Goal: Task Accomplishment & Management: Use online tool/utility

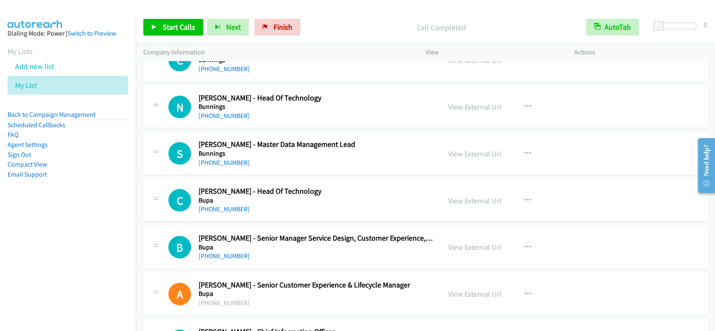
scroll to position [3345, 0]
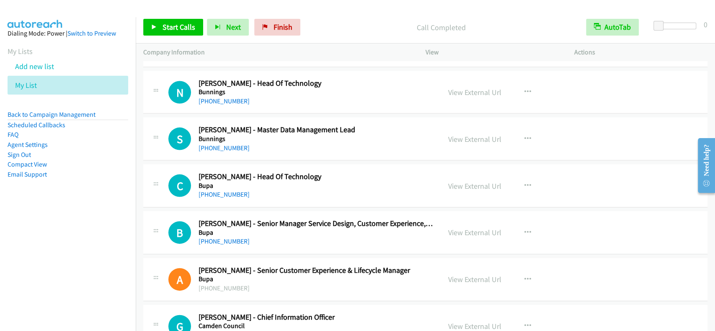
click at [457, 188] on div "View External Url View External Url Schedule/Manage Callback Start Calls Here R…" at bounding box center [519, 186] width 156 height 28
click at [462, 184] on link "View External Url" at bounding box center [474, 186] width 53 height 10
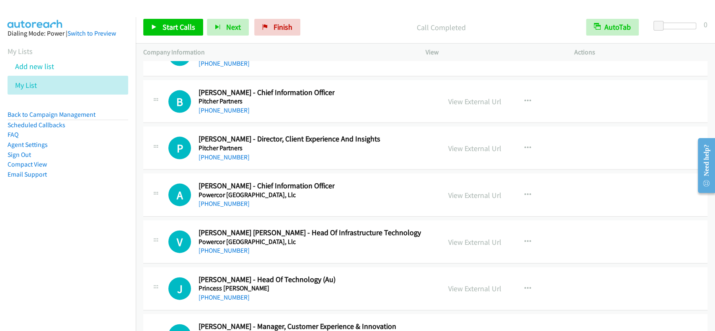
scroll to position [14544, 0]
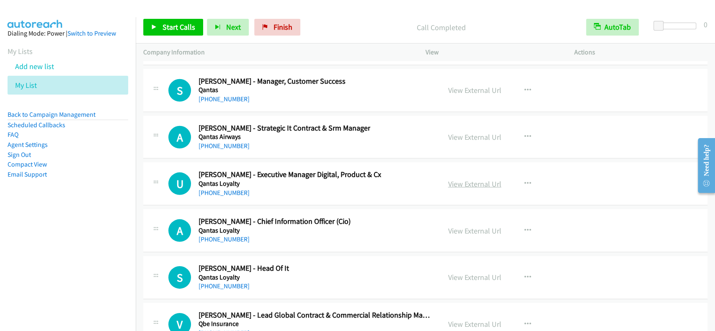
click at [449, 179] on link "View External Url" at bounding box center [474, 184] width 53 height 10
click at [207, 189] on link "[PHONE_NUMBER]" at bounding box center [224, 193] width 51 height 8
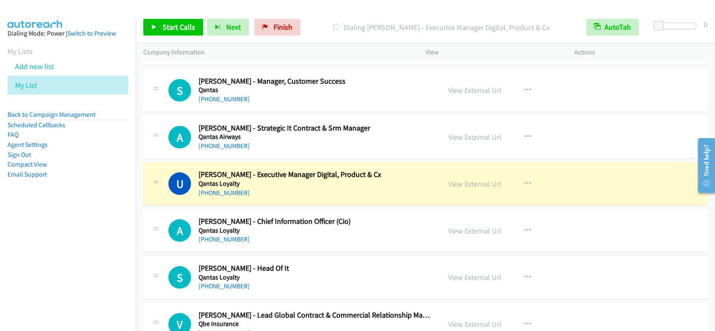
scroll to position [14600, 0]
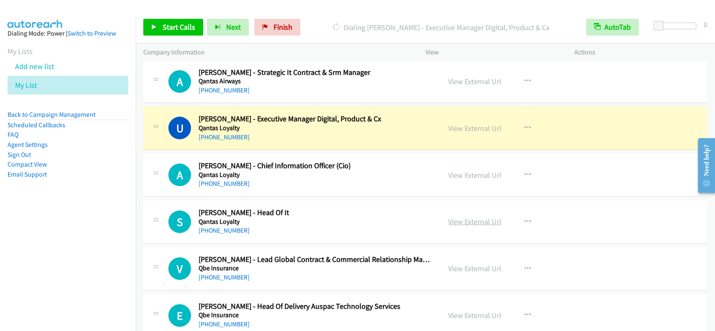
click at [459, 217] on link "View External Url" at bounding box center [474, 222] width 53 height 10
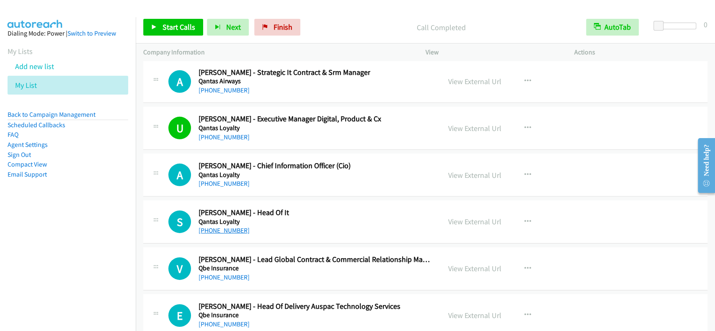
click at [223, 227] on link "[PHONE_NUMBER]" at bounding box center [224, 231] width 51 height 8
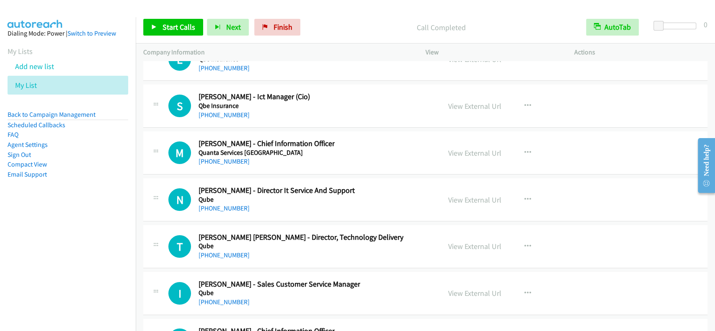
scroll to position [14879, 0]
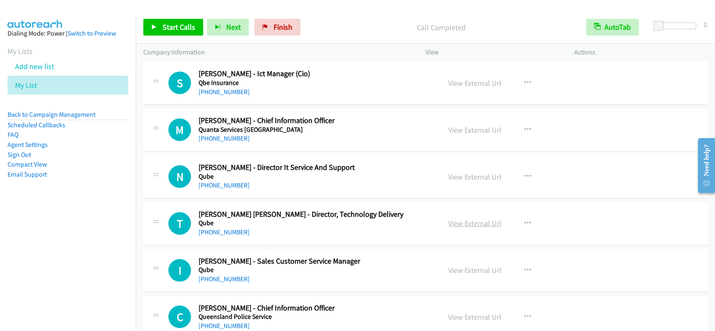
click at [473, 219] on link "View External Url" at bounding box center [474, 224] width 53 height 10
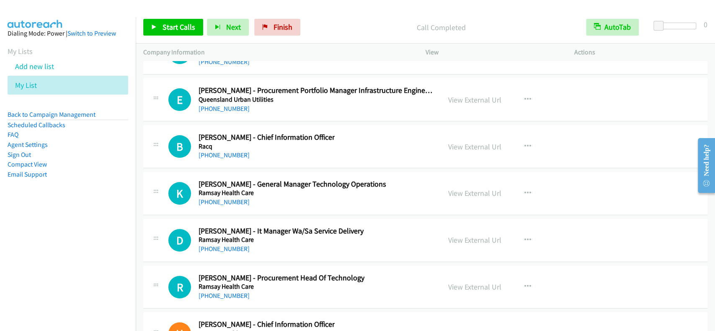
scroll to position [15158, 0]
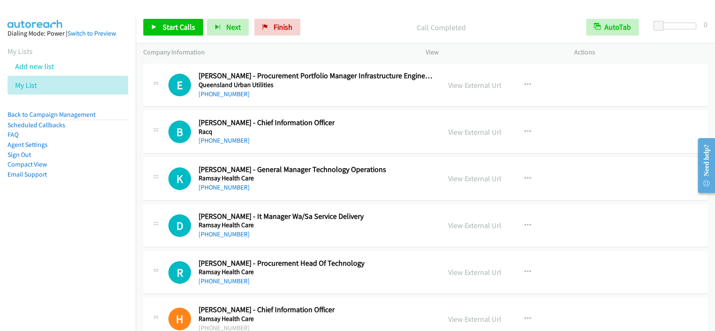
drag, startPoint x: 447, startPoint y: 212, endPoint x: 296, endPoint y: 47, distance: 223.6
click at [478, 221] on link "View External Url" at bounding box center [474, 226] width 53 height 10
click at [228, 230] on link "[PHONE_NUMBER]" at bounding box center [224, 234] width 51 height 8
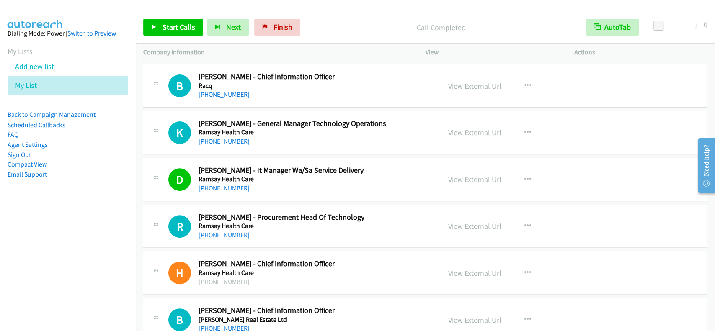
scroll to position [15214, 0]
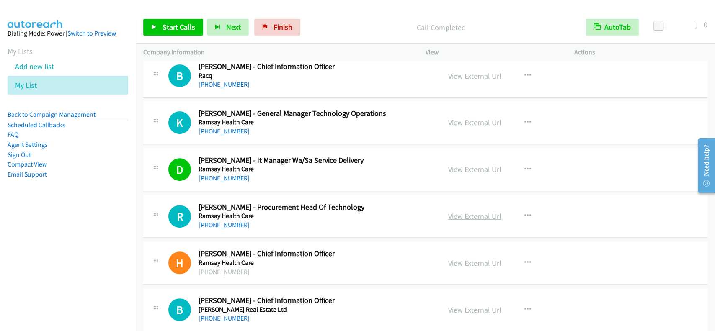
click at [471, 212] on link "View External Url" at bounding box center [474, 217] width 53 height 10
click at [228, 221] on link "[PHONE_NUMBER]" at bounding box center [224, 225] width 51 height 8
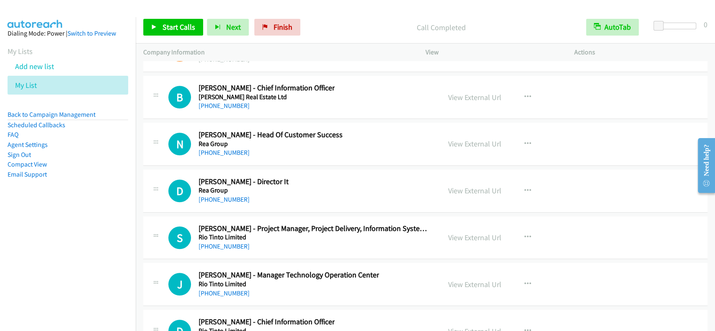
scroll to position [15438, 0]
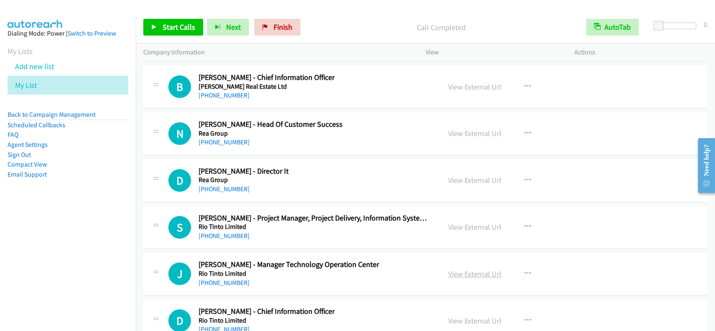
click at [468, 269] on link "View External Url" at bounding box center [474, 274] width 53 height 10
click at [220, 278] on div "[PHONE_NUMBER]" at bounding box center [289, 283] width 181 height 10
click at [220, 279] on link "[PHONE_NUMBER]" at bounding box center [224, 283] width 51 height 8
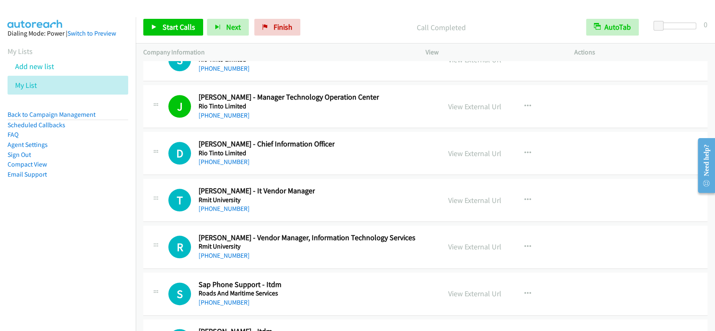
scroll to position [15661, 0]
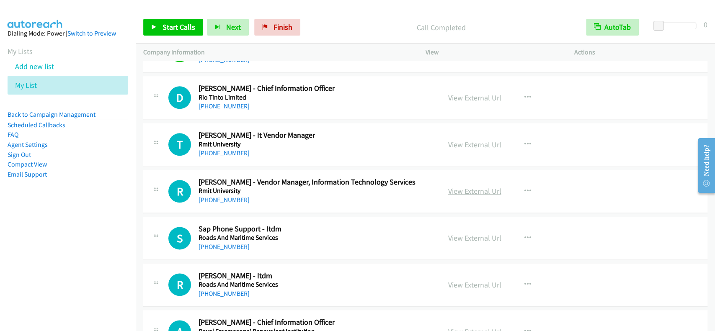
click at [465, 186] on link "View External Url" at bounding box center [474, 191] width 53 height 10
click at [223, 196] on link "[PHONE_NUMBER]" at bounding box center [224, 200] width 51 height 8
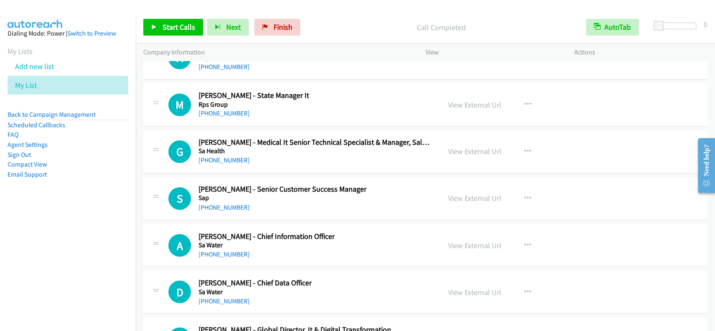
scroll to position [15940, 0]
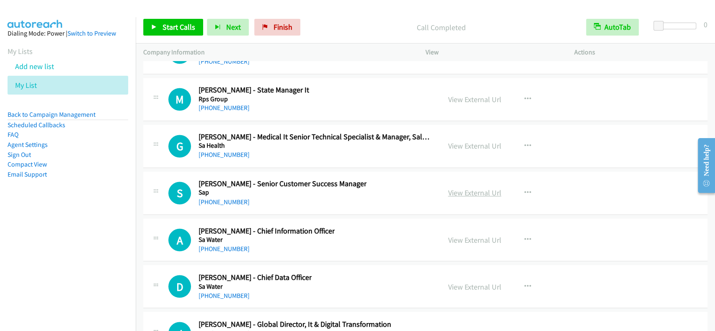
click at [470, 188] on link "View External Url" at bounding box center [474, 193] width 53 height 10
click at [217, 198] on link "[PHONE_NUMBER]" at bounding box center [224, 202] width 51 height 8
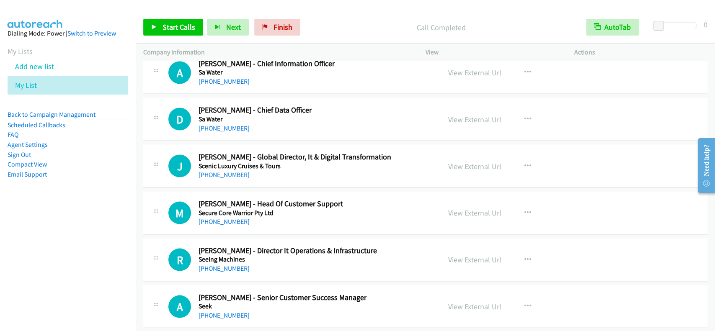
scroll to position [16164, 0]
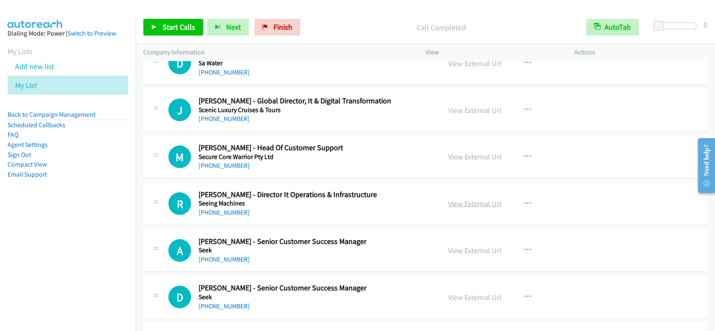
click at [455, 199] on link "View External Url" at bounding box center [474, 204] width 53 height 10
click at [212, 209] on link "[PHONE_NUMBER]" at bounding box center [224, 213] width 51 height 8
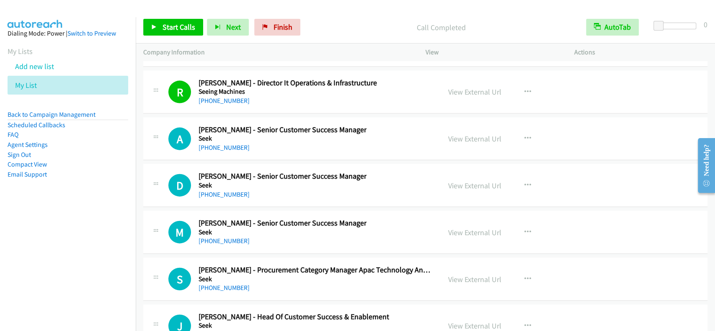
scroll to position [16331, 0]
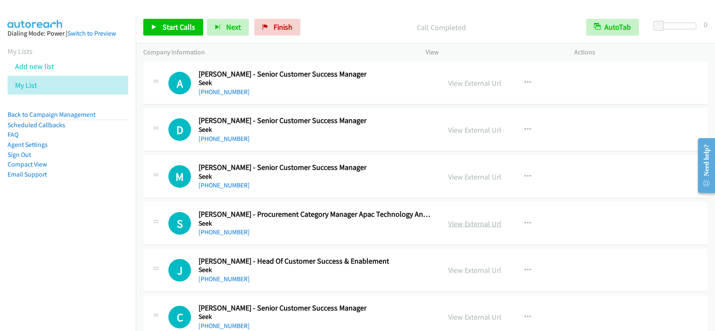
click at [469, 219] on link "View External Url" at bounding box center [474, 224] width 53 height 10
click at [233, 228] on link "[PHONE_NUMBER]" at bounding box center [224, 232] width 51 height 8
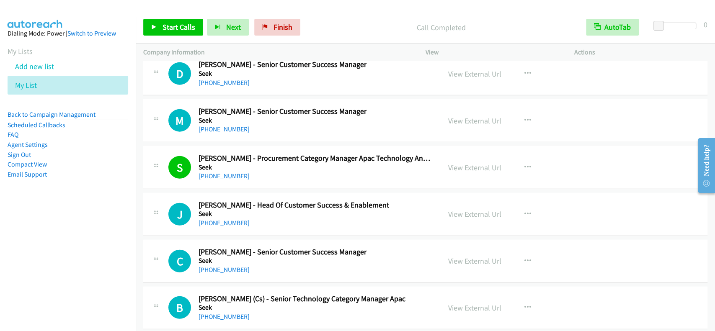
scroll to position [16443, 0]
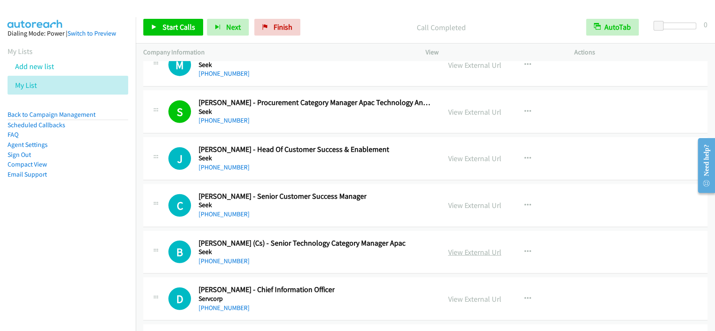
click at [470, 248] on link "View External Url" at bounding box center [474, 253] width 53 height 10
click at [221, 249] on div "B Callback Scheduled [PERSON_NAME] (Cs) - Senior Technology Category Manager [P…" at bounding box center [425, 252] width 564 height 43
click at [228, 257] on link "[PHONE_NUMBER]" at bounding box center [224, 261] width 51 height 8
